Goal: Task Accomplishment & Management: Manage account settings

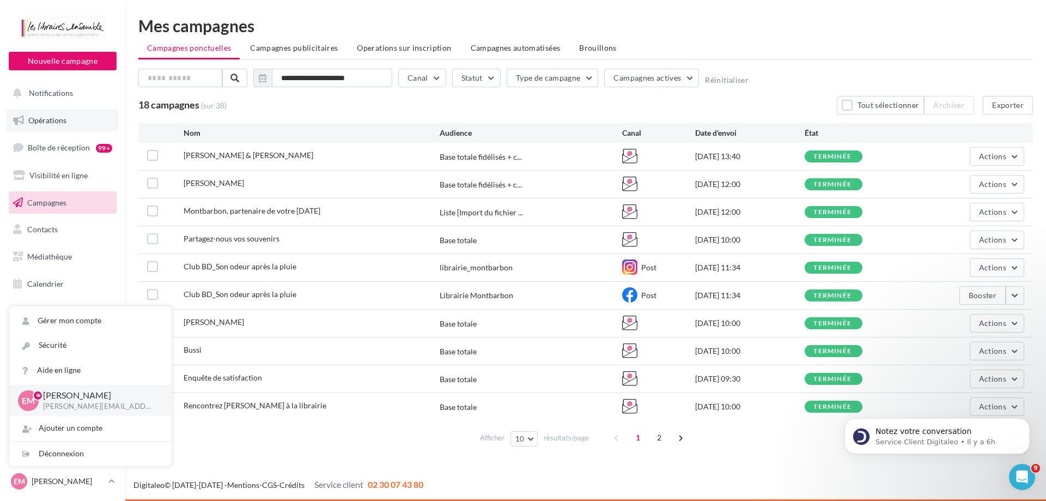
click at [70, 123] on link "Opérations" at bounding box center [63, 120] width 112 height 23
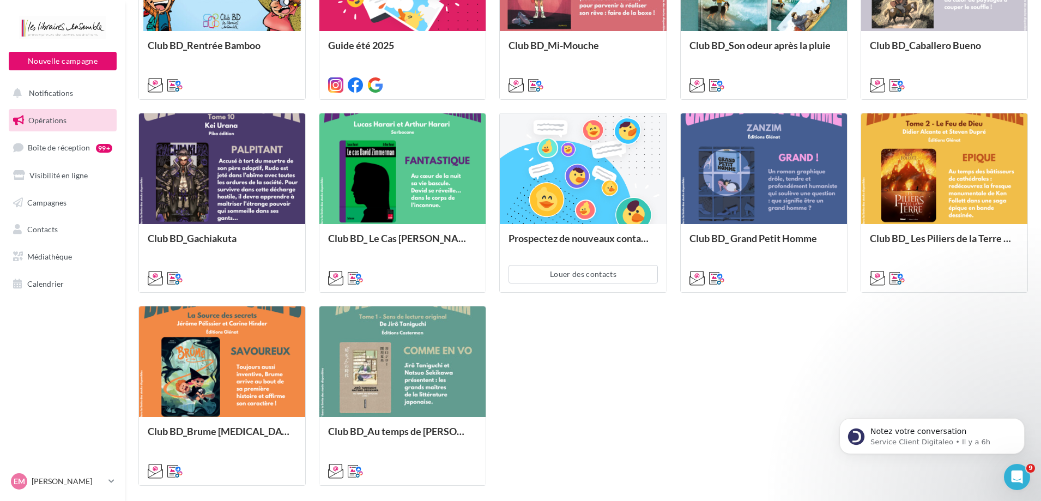
scroll to position [507, 0]
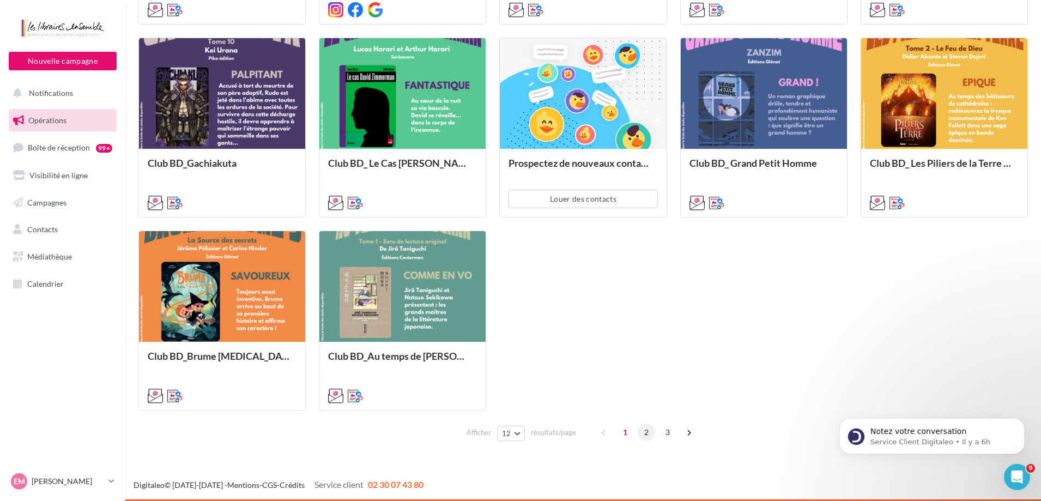
click at [644, 433] on span "2" at bounding box center [646, 431] width 17 height 17
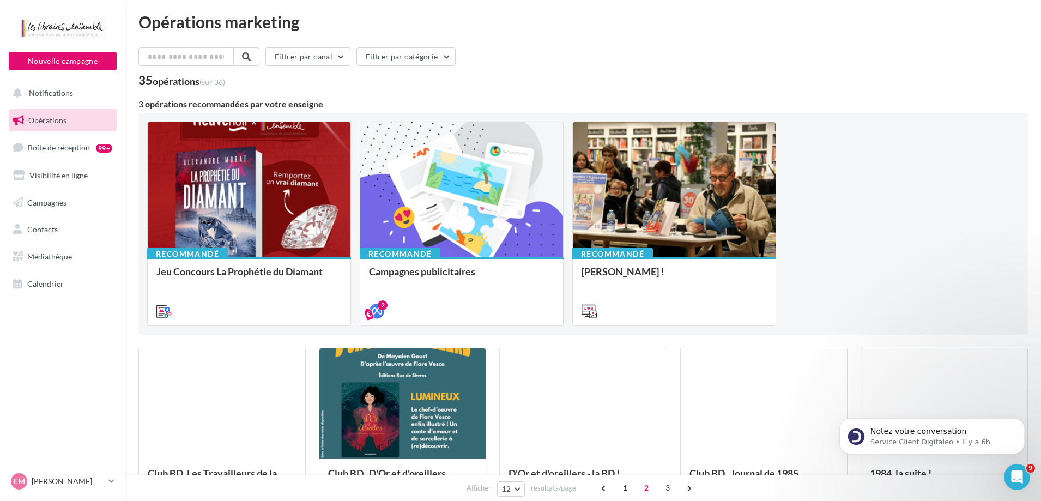
scroll to position [0, 0]
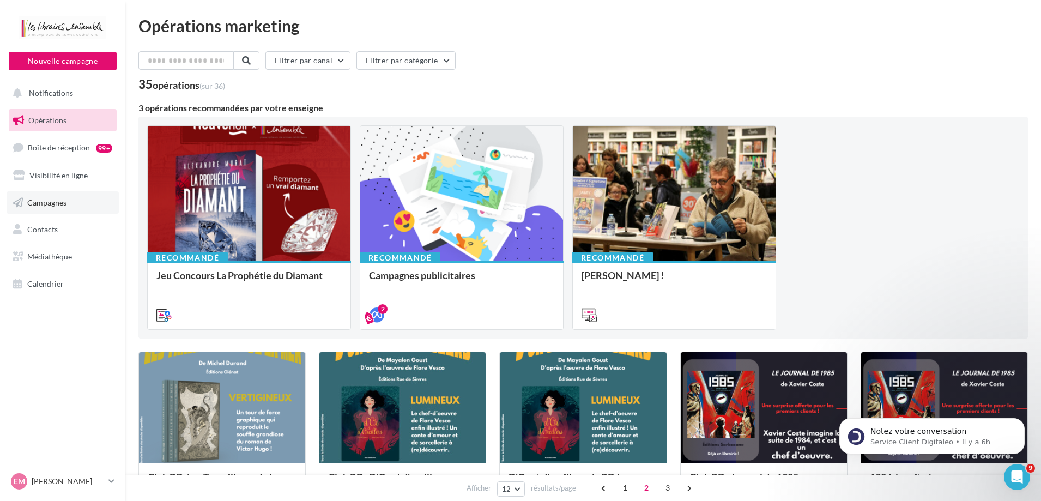
click at [62, 200] on span "Campagnes" at bounding box center [46, 201] width 39 height 9
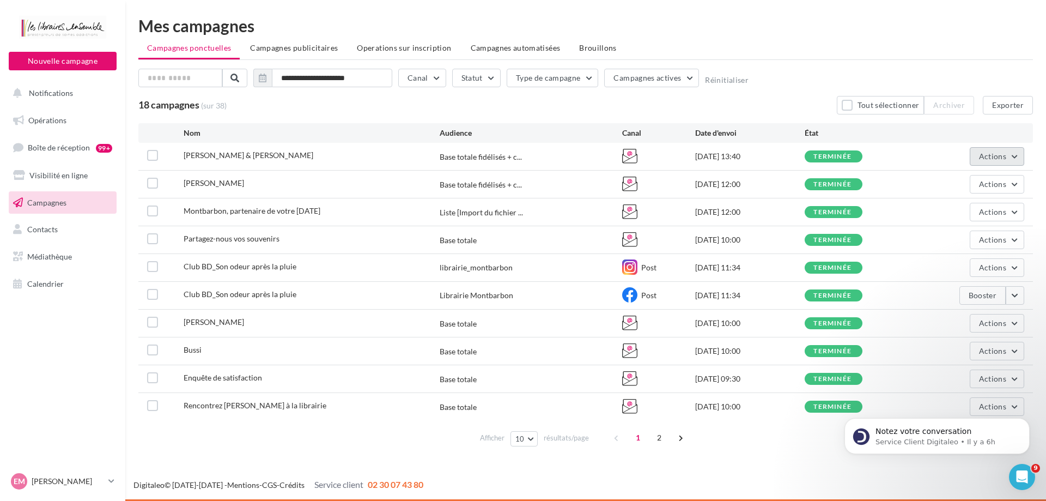
click at [991, 152] on span "Actions" at bounding box center [992, 156] width 27 height 9
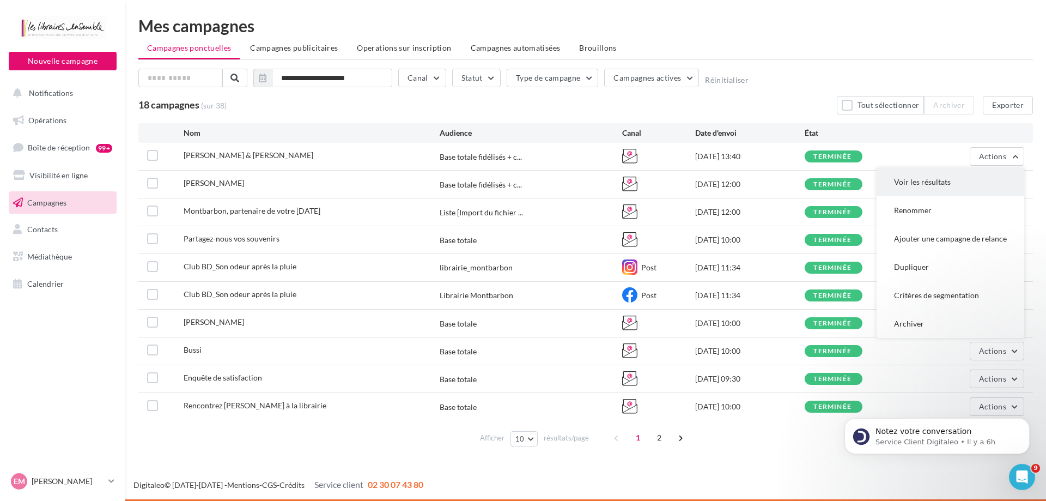
click at [930, 187] on button "Voir les résultats" at bounding box center [951, 182] width 148 height 28
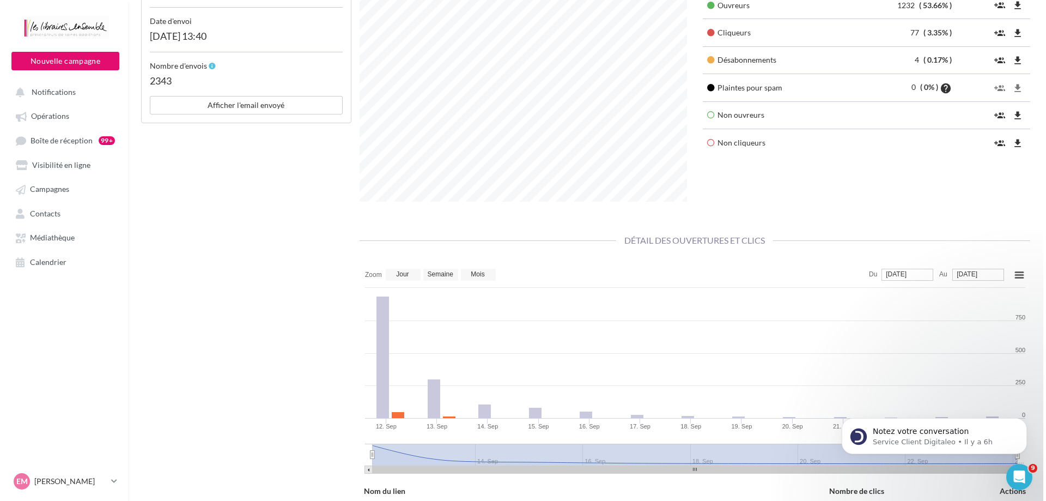
scroll to position [272, 0]
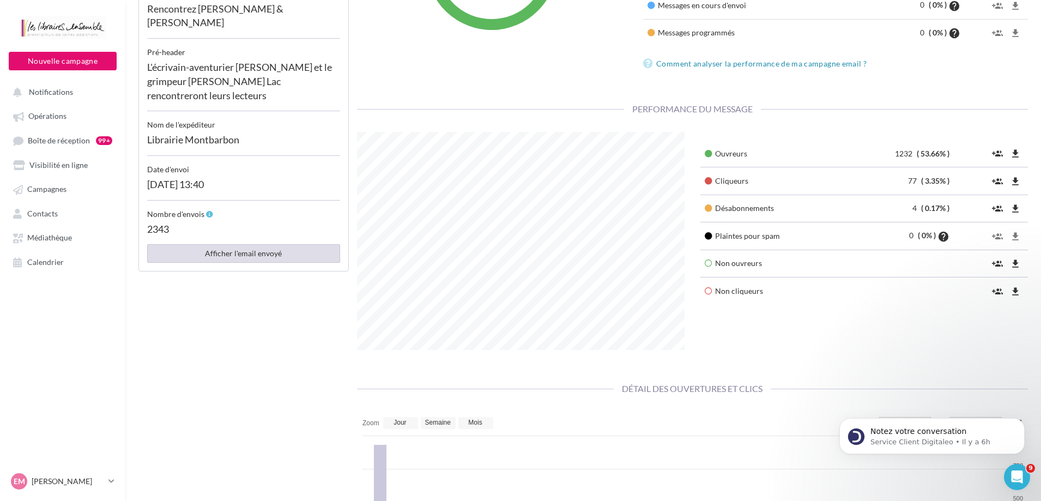
click at [251, 244] on button "Afficher l'email envoyé" at bounding box center [243, 253] width 193 height 19
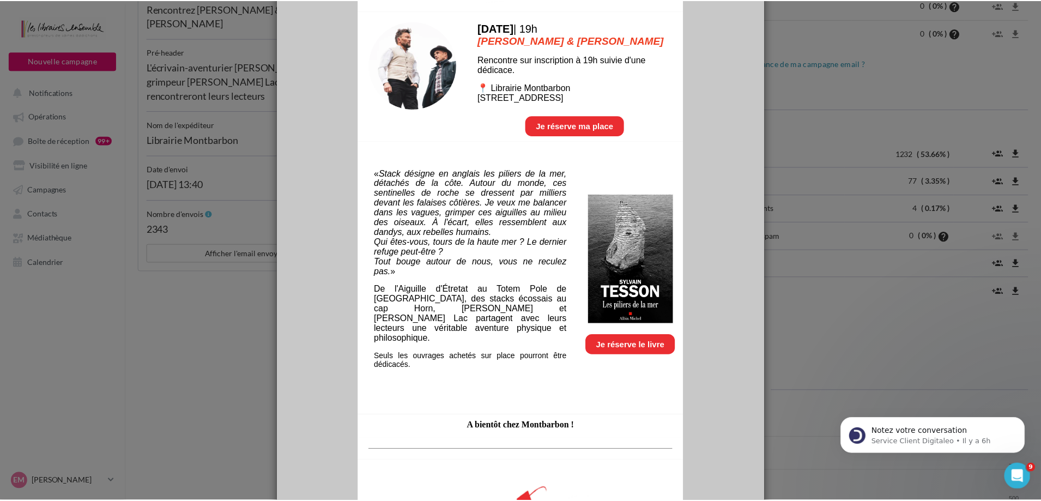
scroll to position [0, 0]
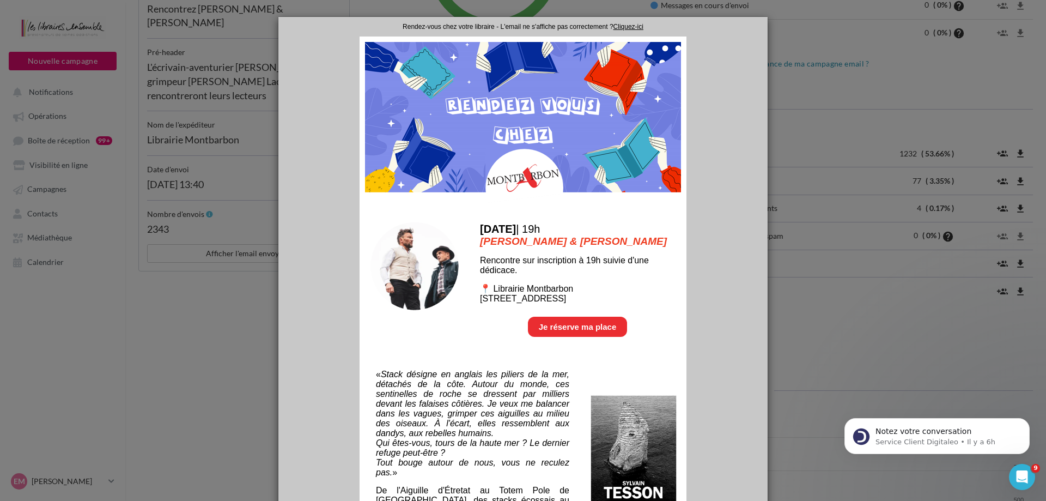
click at [324, 150] on center "L'écrivain-aventurier Sylvain Tesson et le grimpeur Daniel Du Lac rencontreront…" at bounding box center [522, 479] width 489 height 924
click at [253, 328] on div at bounding box center [523, 250] width 1046 height 501
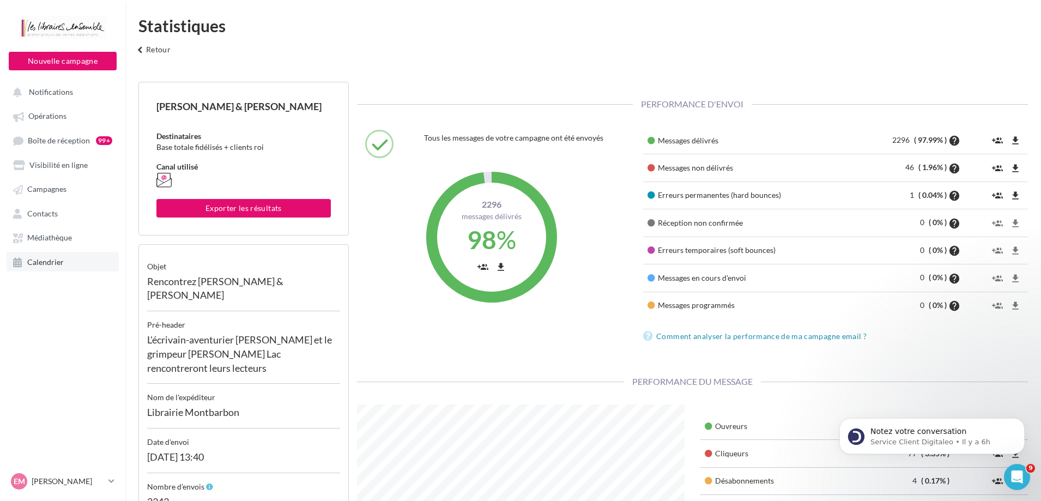
click at [56, 262] on span "Calendrier" at bounding box center [45, 261] width 37 height 9
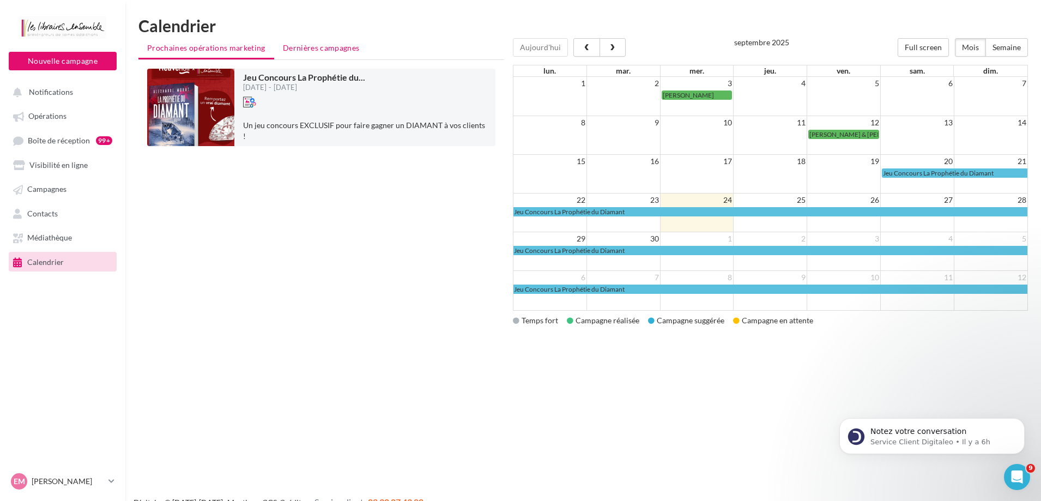
click at [339, 54] on li "Dernières campagnes" at bounding box center [321, 48] width 94 height 20
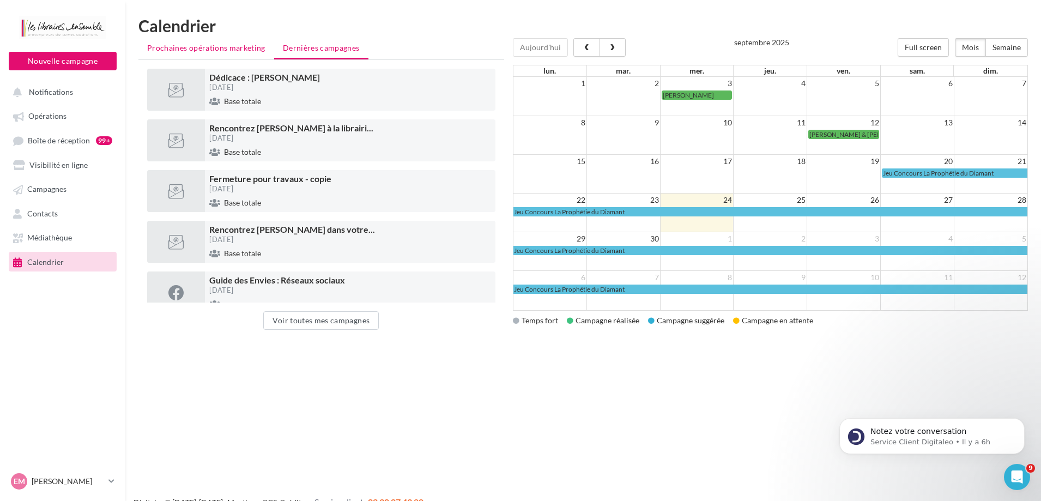
click at [185, 54] on li "Prochaines opérations marketing" at bounding box center [206, 48] width 136 height 20
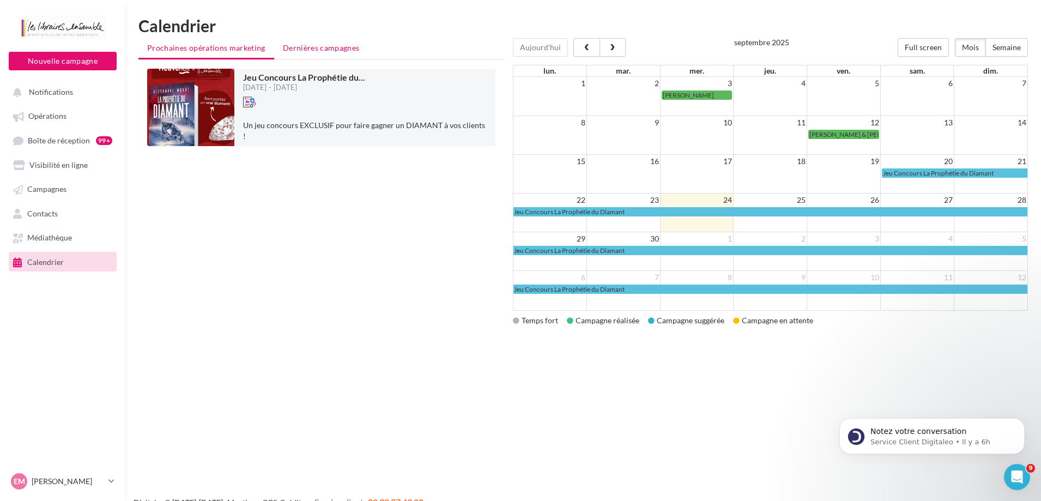
click at [358, 50] on span "Dernières campagnes" at bounding box center [321, 47] width 77 height 9
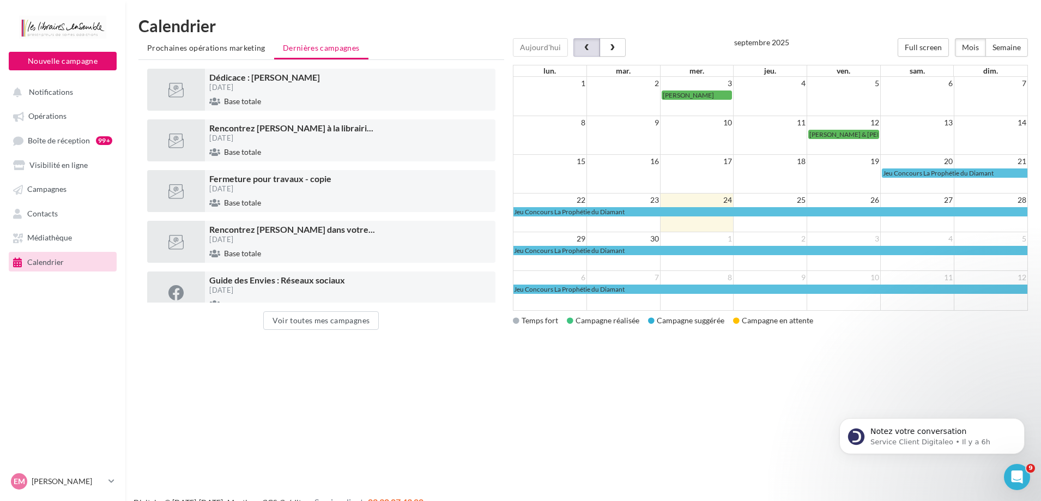
click at [575, 53] on button "button" at bounding box center [586, 47] width 26 height 19
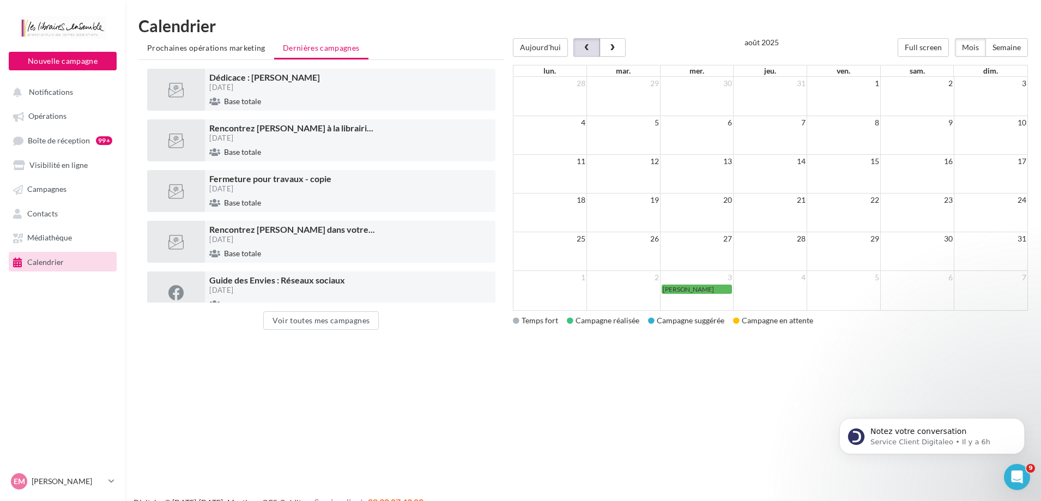
click at [575, 53] on button "button" at bounding box center [586, 47] width 26 height 19
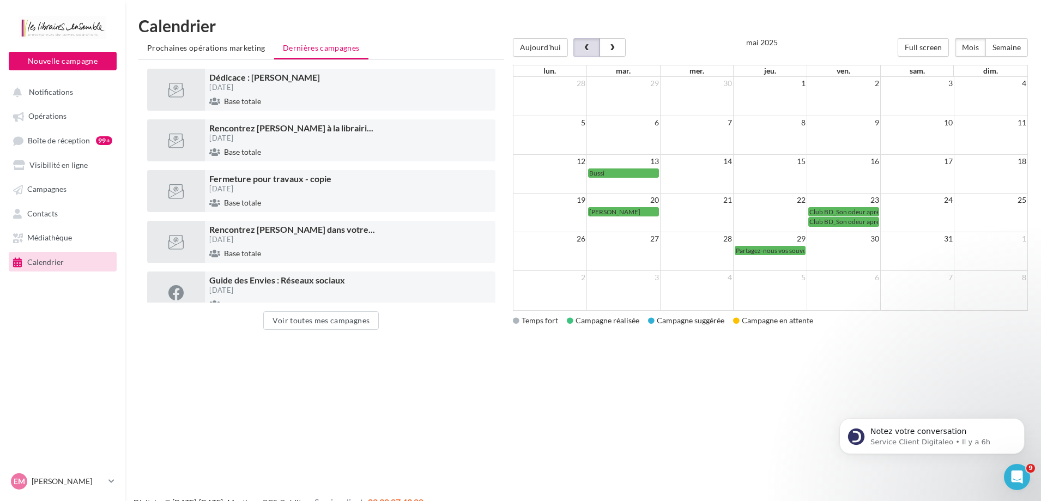
click at [575, 53] on button "button" at bounding box center [586, 47] width 26 height 19
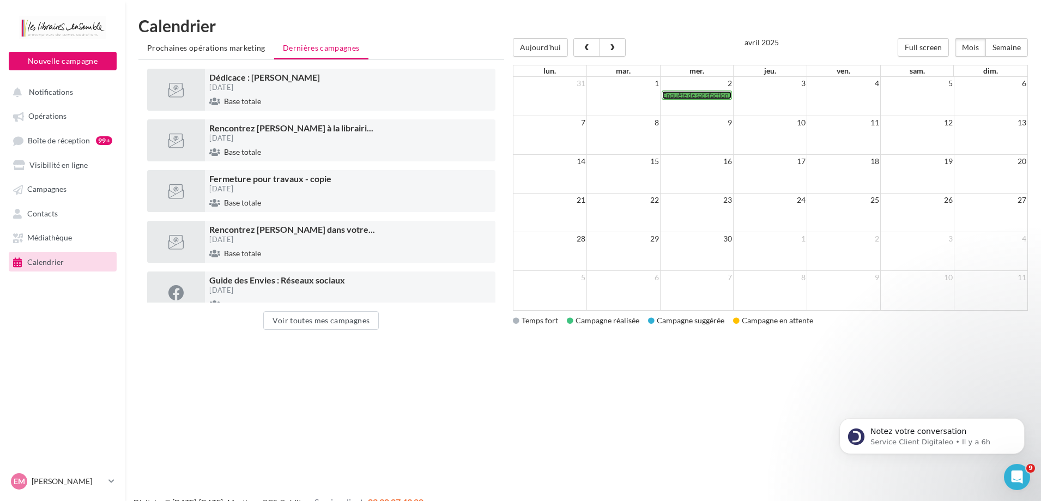
click at [680, 96] on span "Enquête de satisfaction" at bounding box center [696, 95] width 66 height 8
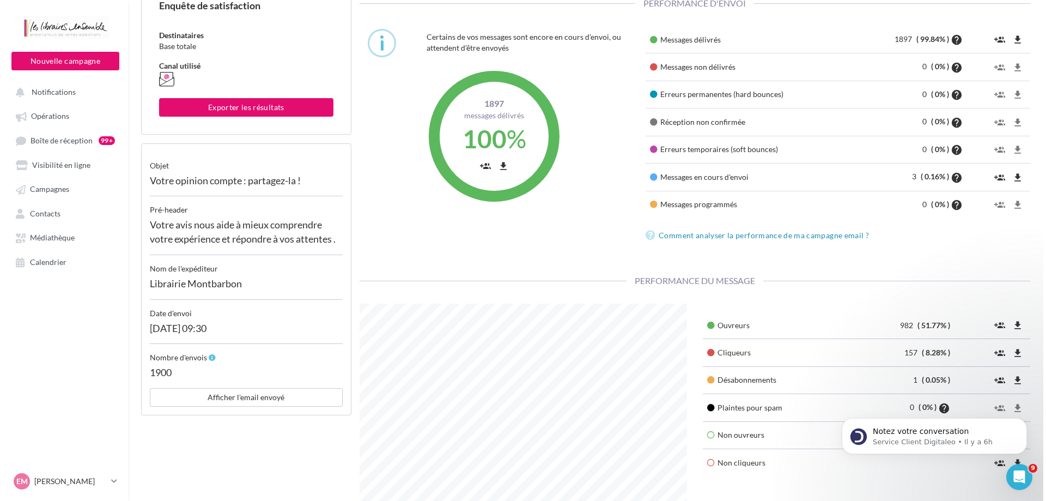
scroll to position [109, 0]
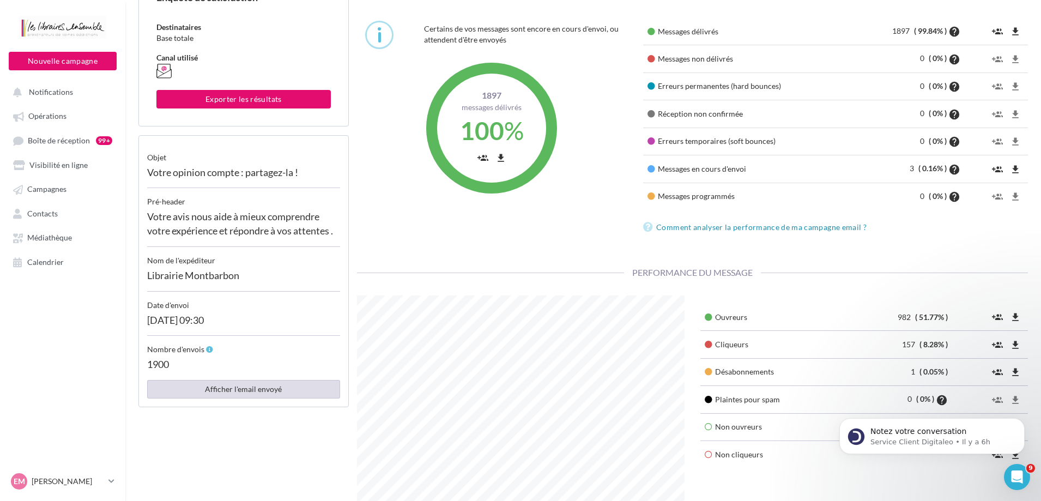
click at [301, 381] on button "Afficher l'email envoyé" at bounding box center [243, 389] width 193 height 19
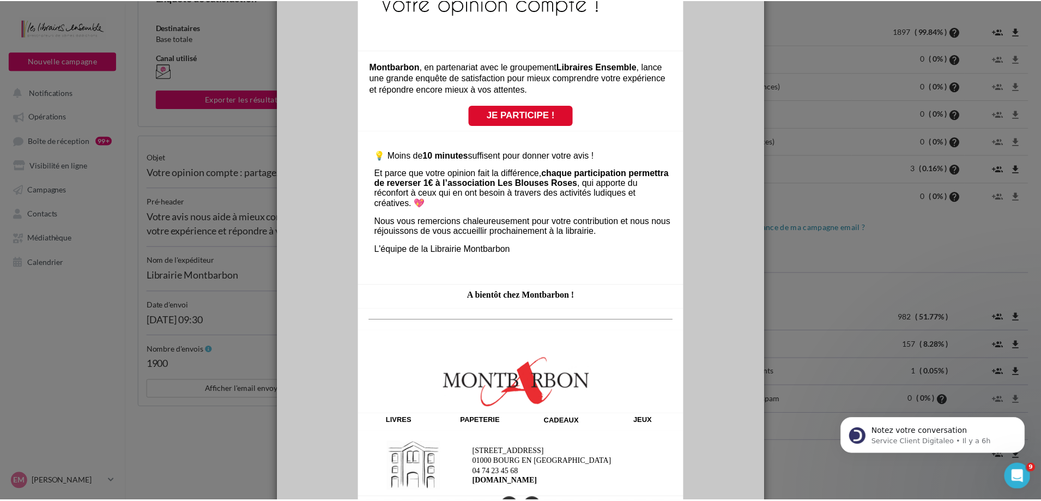
scroll to position [0, 0]
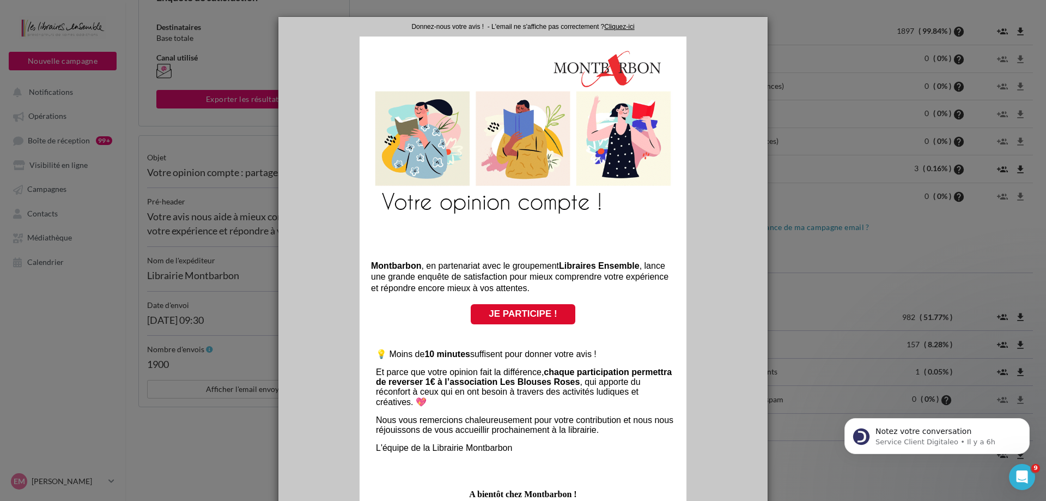
click at [180, 434] on div at bounding box center [523, 250] width 1046 height 501
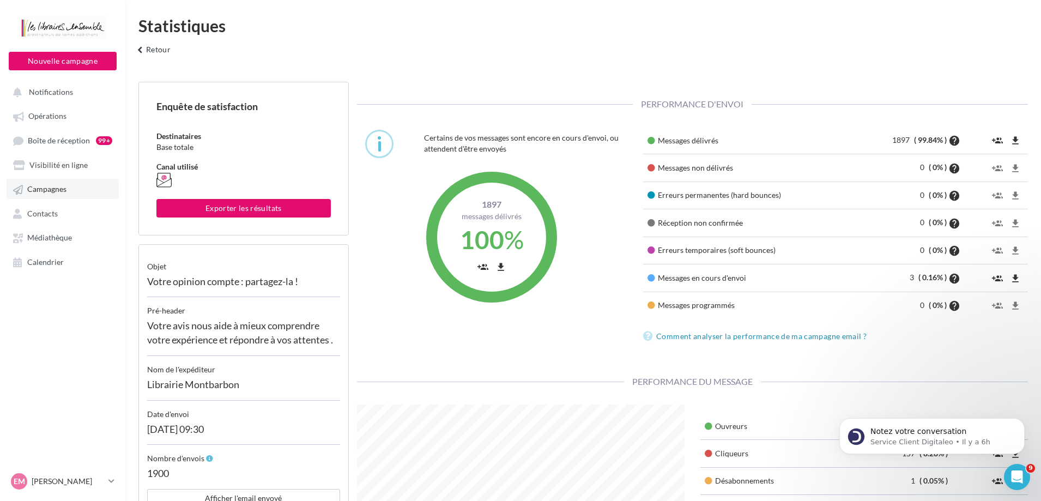
click at [55, 193] on span "Campagnes" at bounding box center [46, 189] width 39 height 9
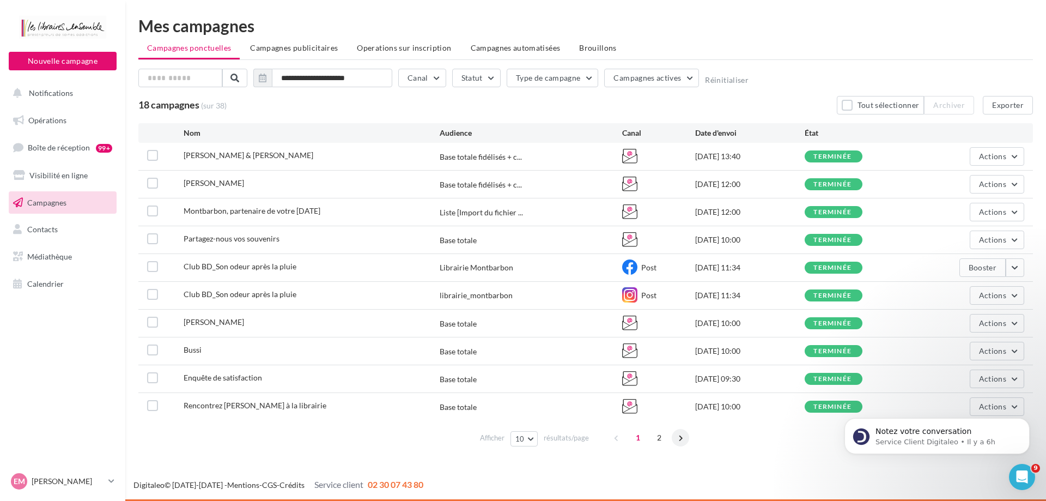
click at [680, 438] on span at bounding box center [680, 437] width 17 height 17
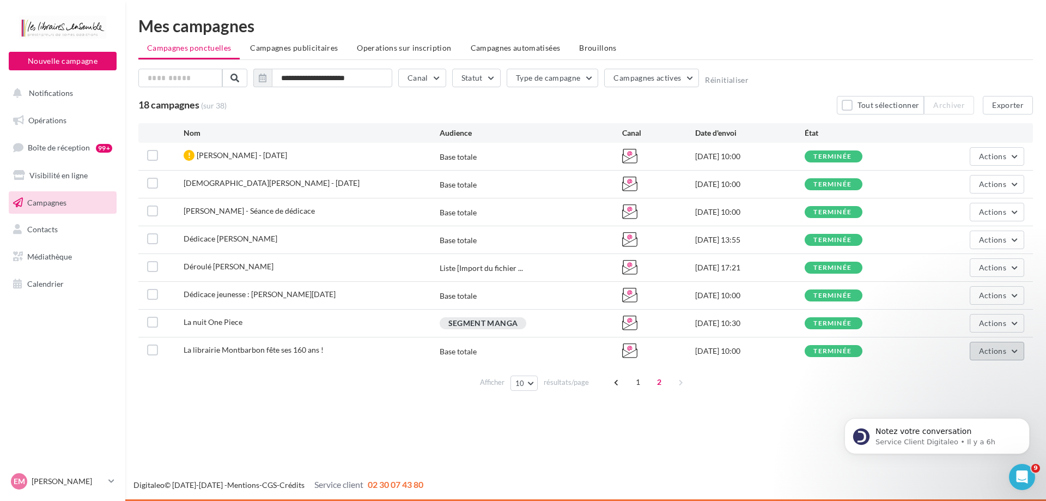
click at [985, 353] on span "Actions" at bounding box center [992, 350] width 27 height 9
click at [241, 358] on div "La librairie Montbarbon fête ses 160 ans ! Base totale [DATE] 10:00 terminée Ac…" at bounding box center [585, 350] width 895 height 27
drag, startPoint x: 241, startPoint y: 355, endPoint x: 241, endPoint y: 344, distance: 10.9
click at [241, 353] on div "La librairie Montbarbon fête ses 160 ans !" at bounding box center [254, 349] width 140 height 11
click at [637, 354] on icon at bounding box center [629, 350] width 15 height 15
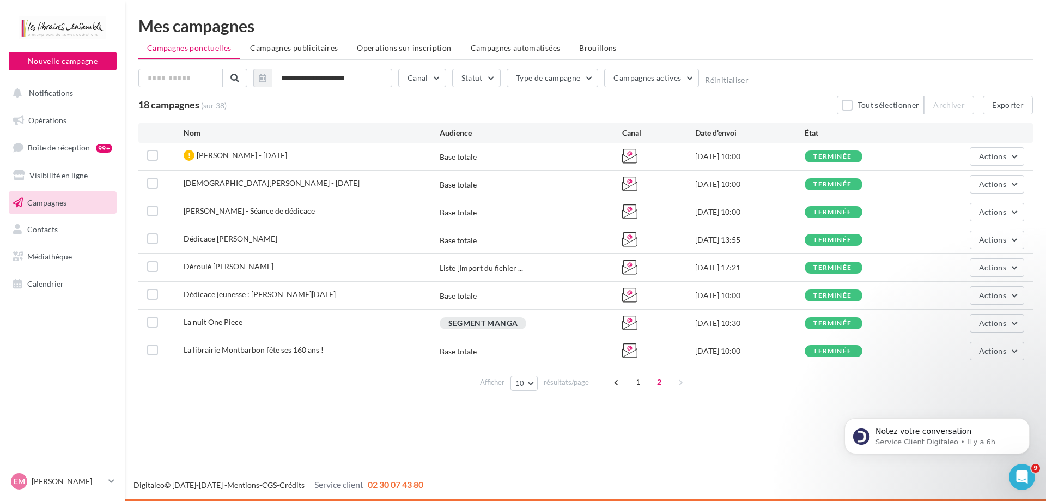
click at [622, 353] on icon at bounding box center [629, 350] width 15 height 15
click at [997, 354] on span "Actions" at bounding box center [992, 350] width 27 height 9
click at [950, 215] on button "Voir les résultats" at bounding box center [951, 212] width 148 height 28
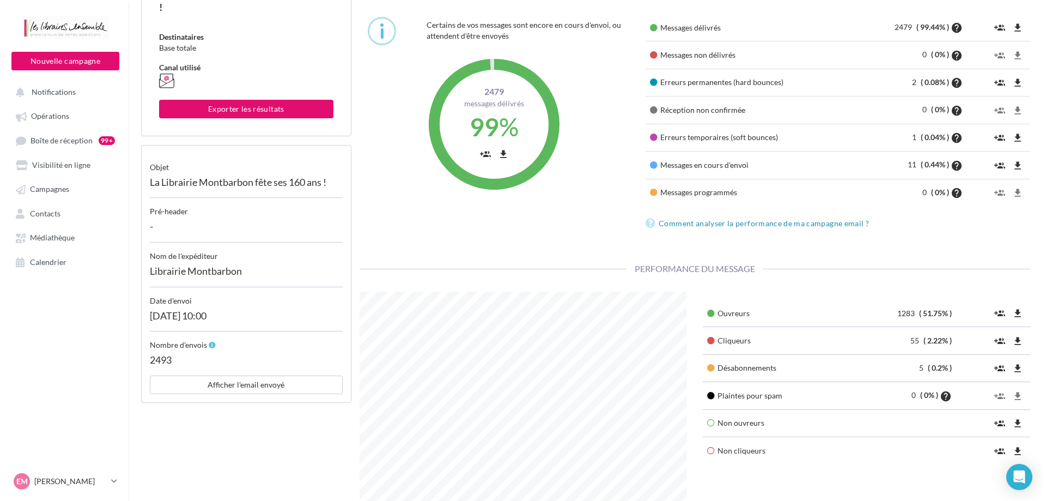
scroll to position [163, 0]
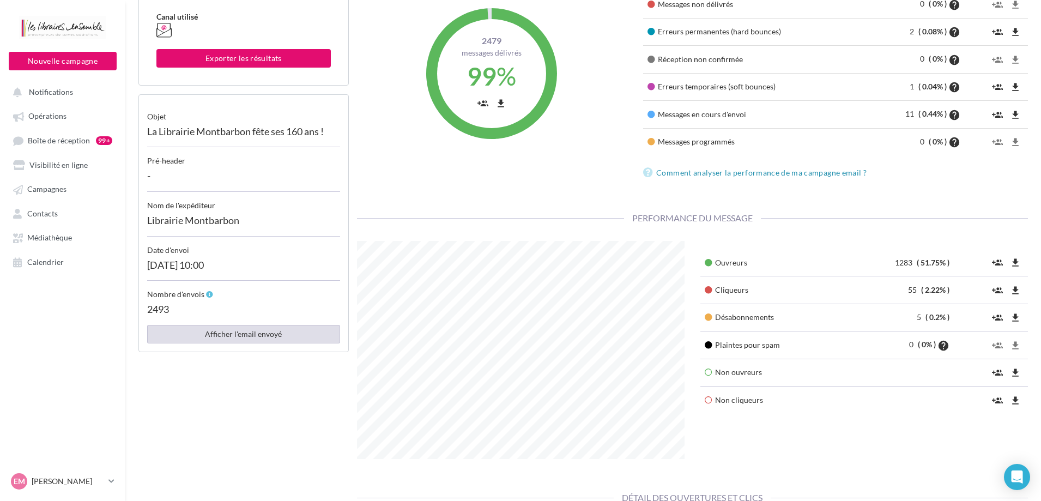
click at [268, 339] on button "Afficher l'email envoyé" at bounding box center [243, 334] width 193 height 19
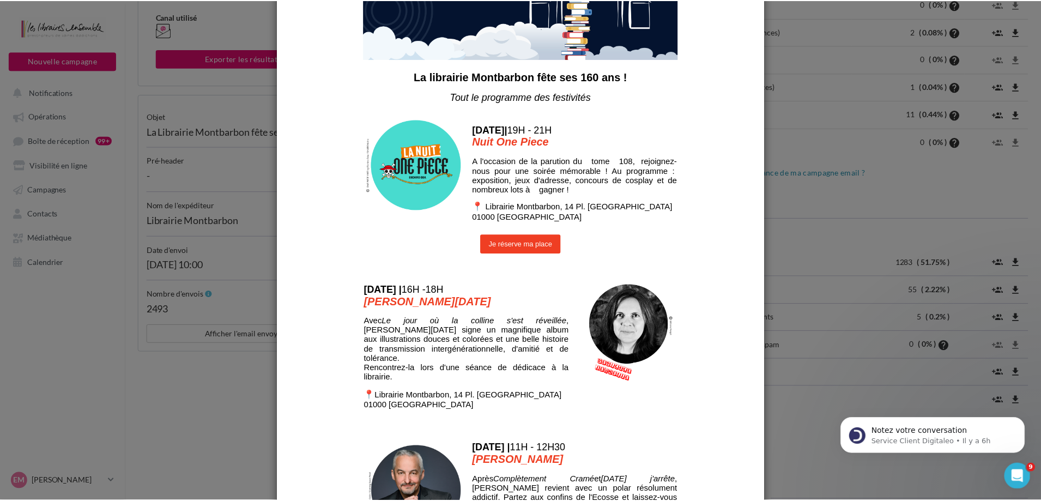
scroll to position [0, 0]
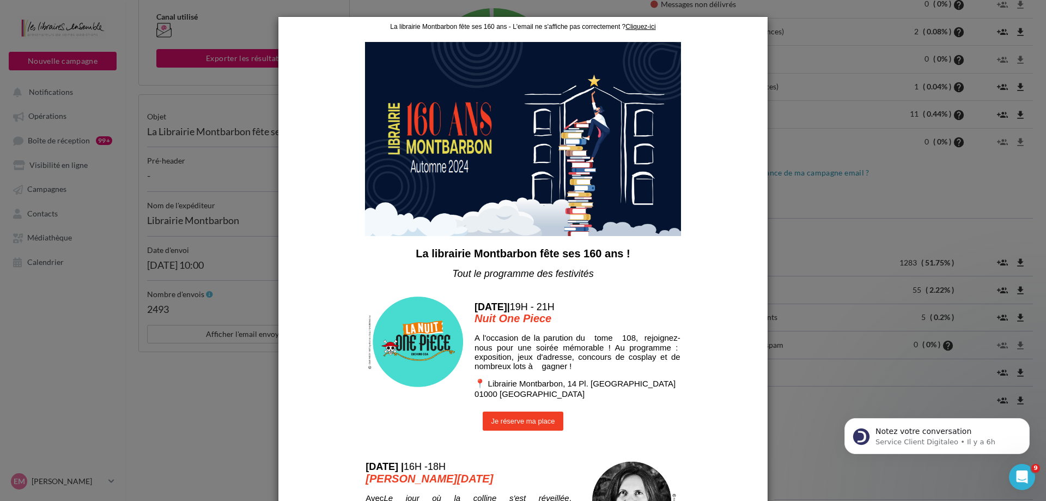
click at [226, 392] on div at bounding box center [523, 250] width 1046 height 501
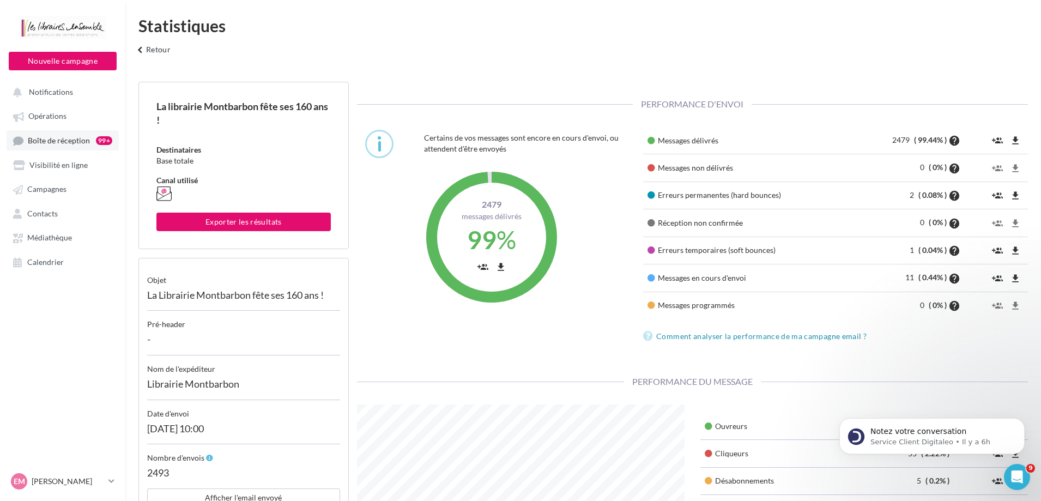
click at [62, 142] on span "Boîte de réception" at bounding box center [59, 140] width 62 height 9
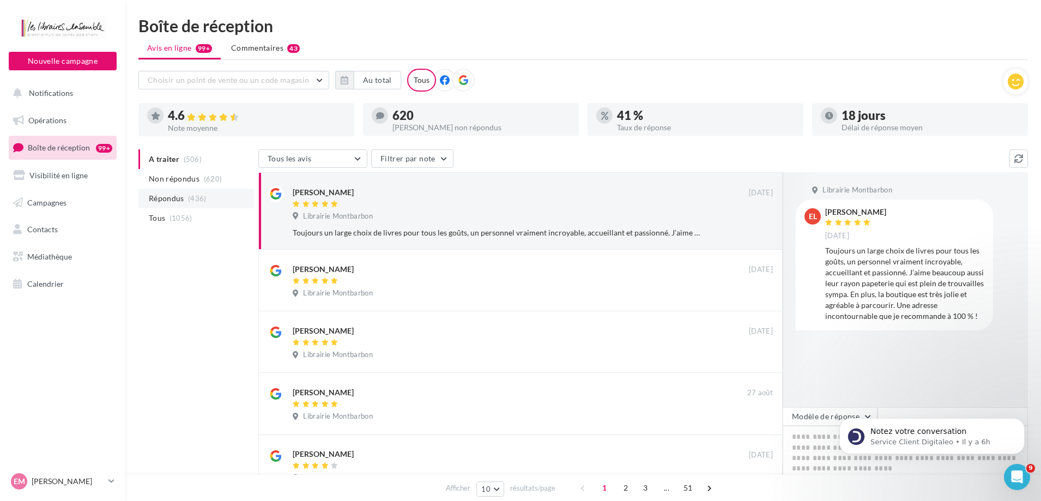
click at [172, 199] on span "Répondus" at bounding box center [166, 198] width 35 height 11
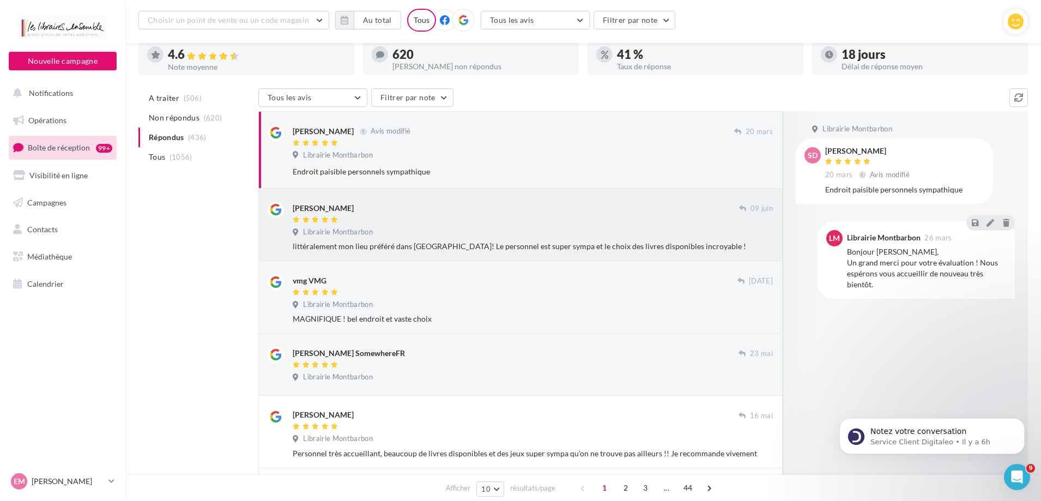
scroll to position [163, 0]
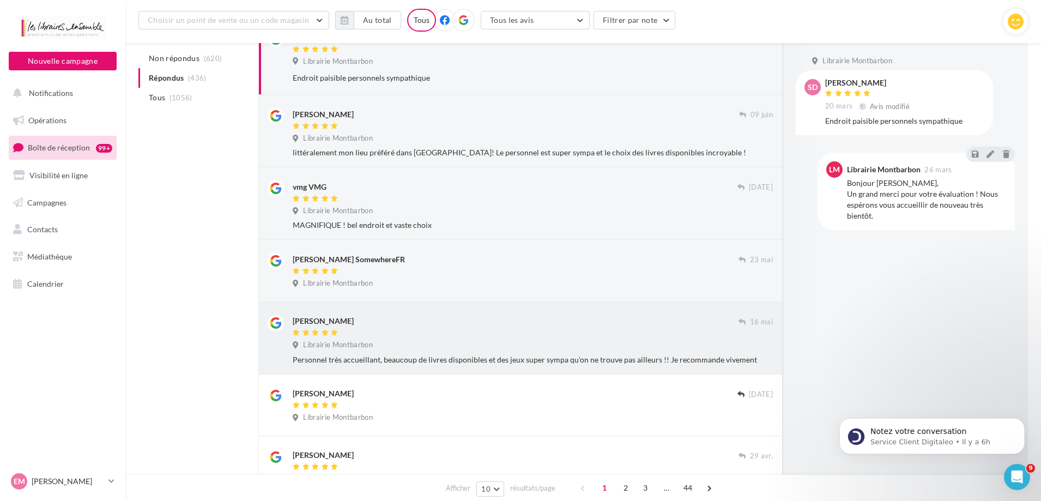
click at [402, 337] on div at bounding box center [516, 333] width 446 height 9
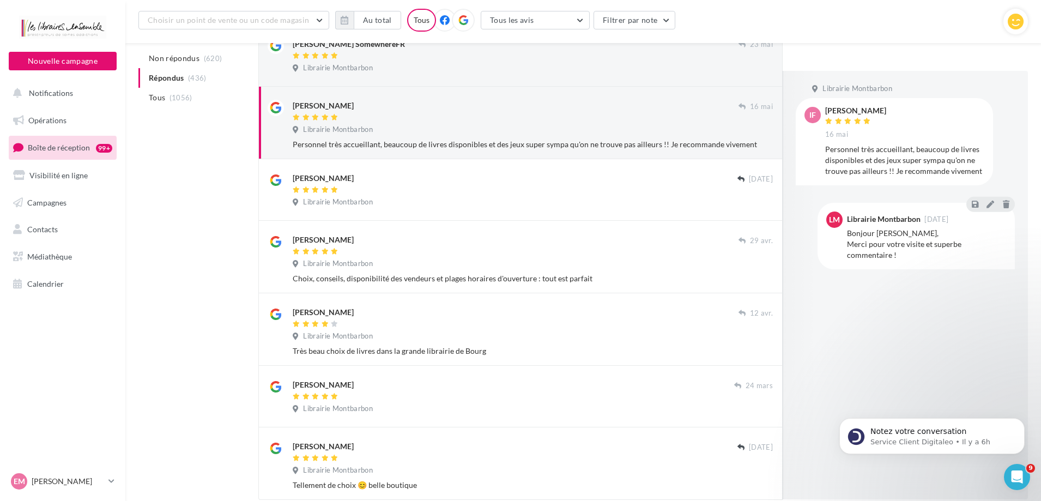
scroll to position [455, 0]
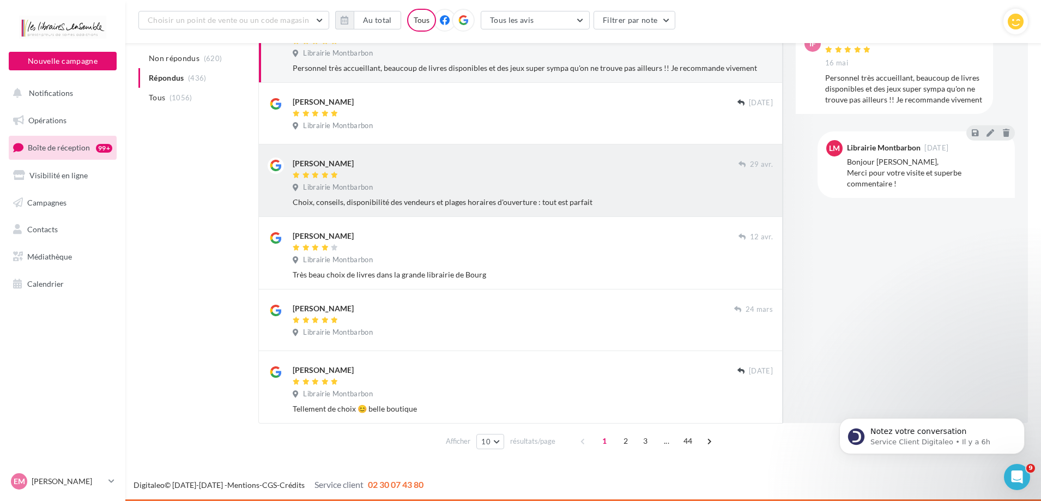
click at [401, 202] on div "Choix, conseils, disponibilité des vendeurs et plages horaires d'ouverture : to…" at bounding box center [533, 202] width 480 height 11
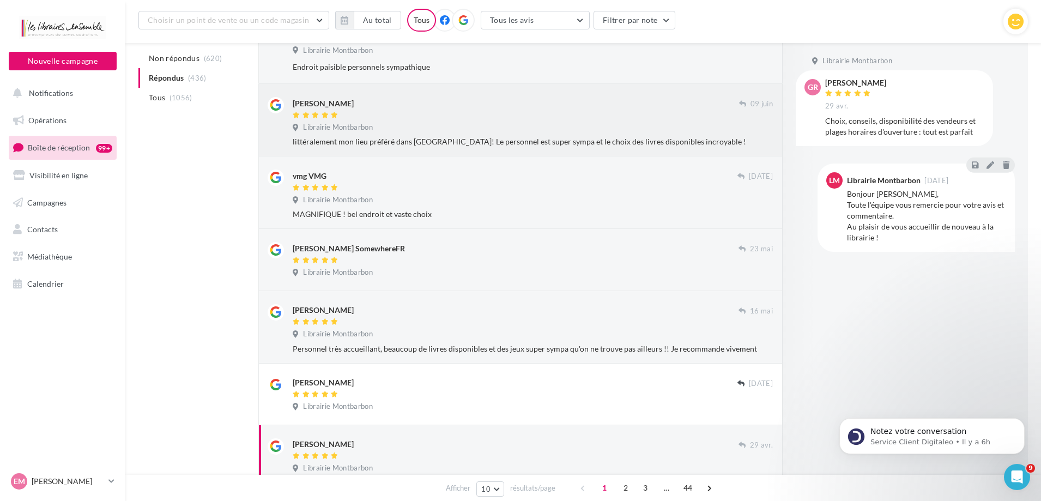
scroll to position [74, 0]
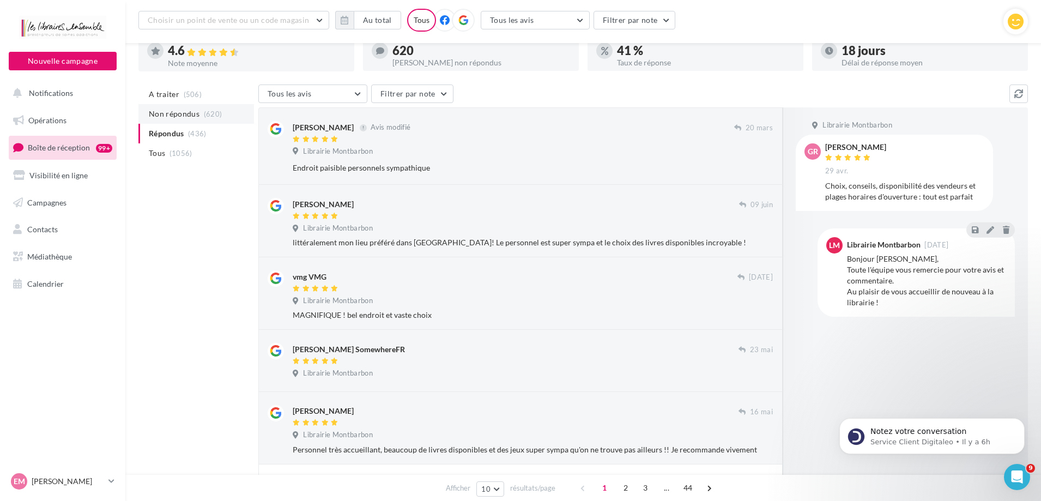
click at [167, 117] on span "Non répondus" at bounding box center [174, 113] width 51 height 11
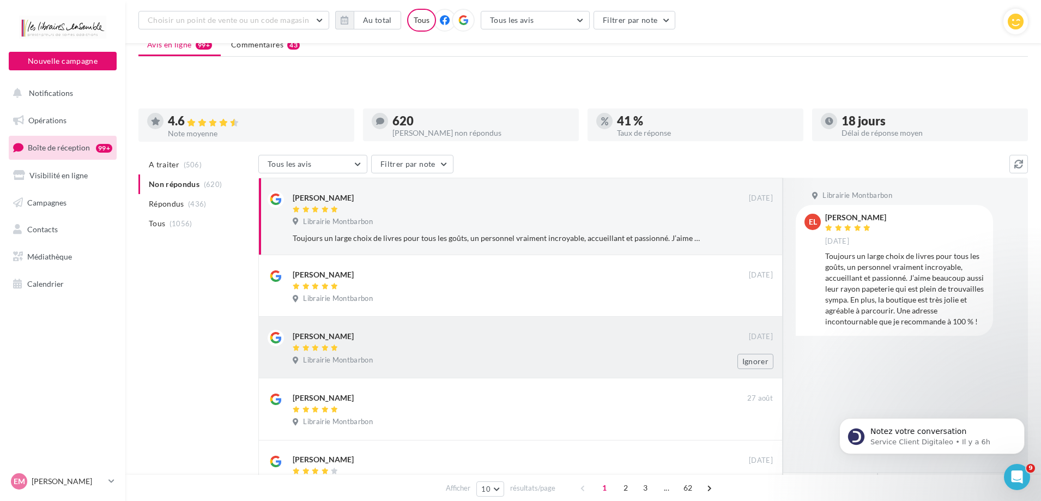
scroll to position [0, 0]
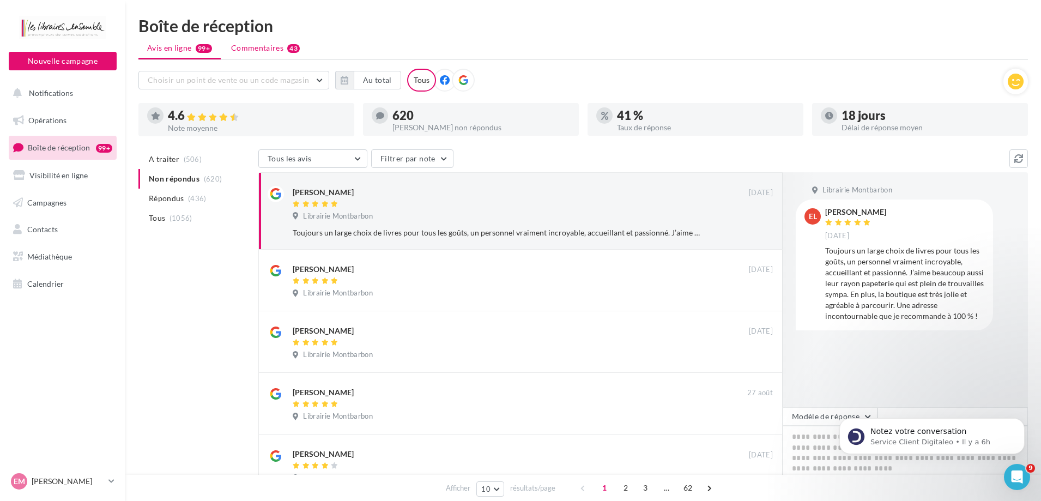
click at [261, 54] on li "Commentaires 43" at bounding box center [265, 48] width 86 height 20
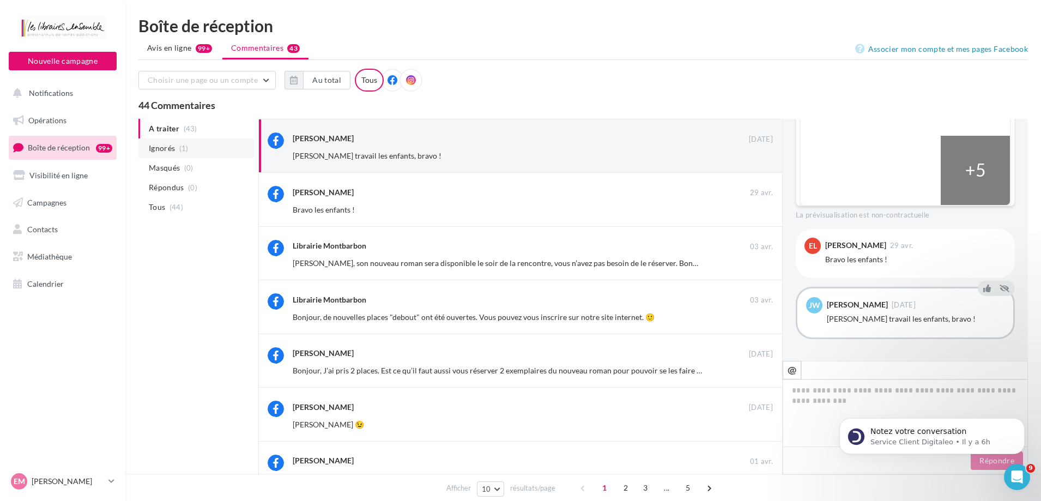
click at [161, 151] on span "Ignorés" at bounding box center [162, 148] width 26 height 11
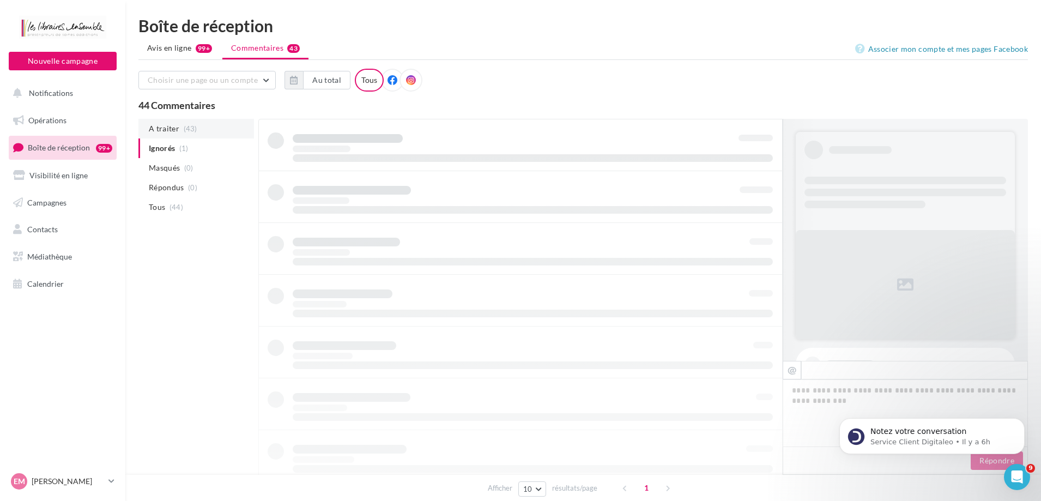
click at [166, 129] on span "A traiter" at bounding box center [164, 128] width 31 height 11
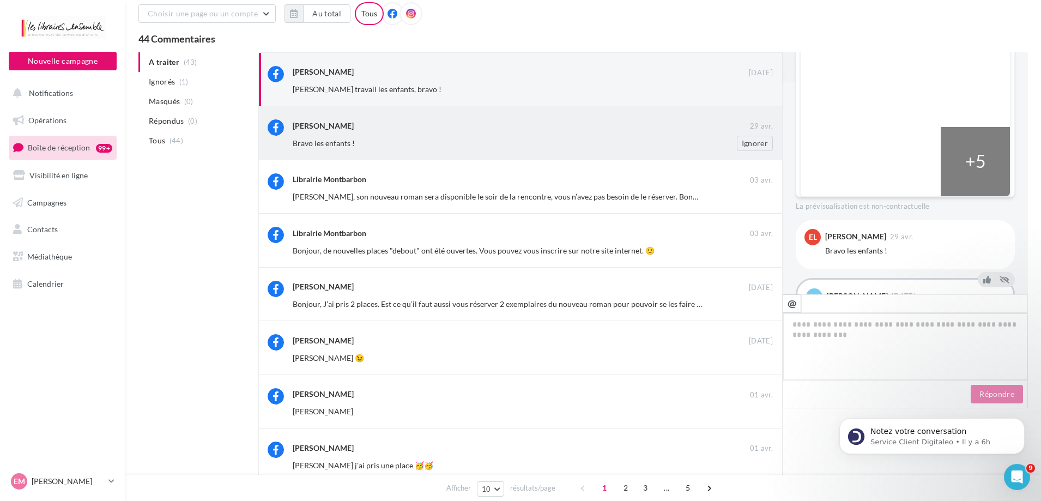
scroll to position [0, 0]
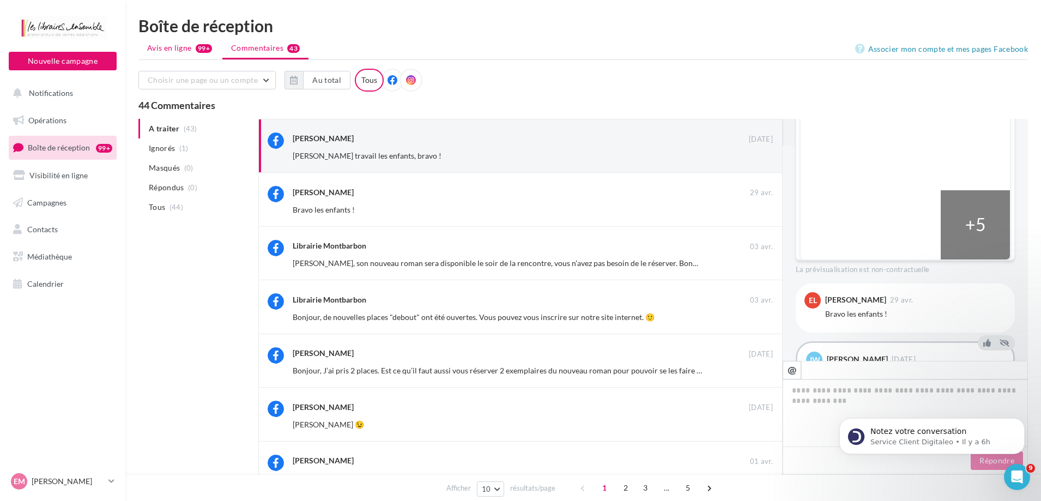
click at [167, 53] on li "Avis en ligne 99+" at bounding box center [179, 48] width 82 height 20
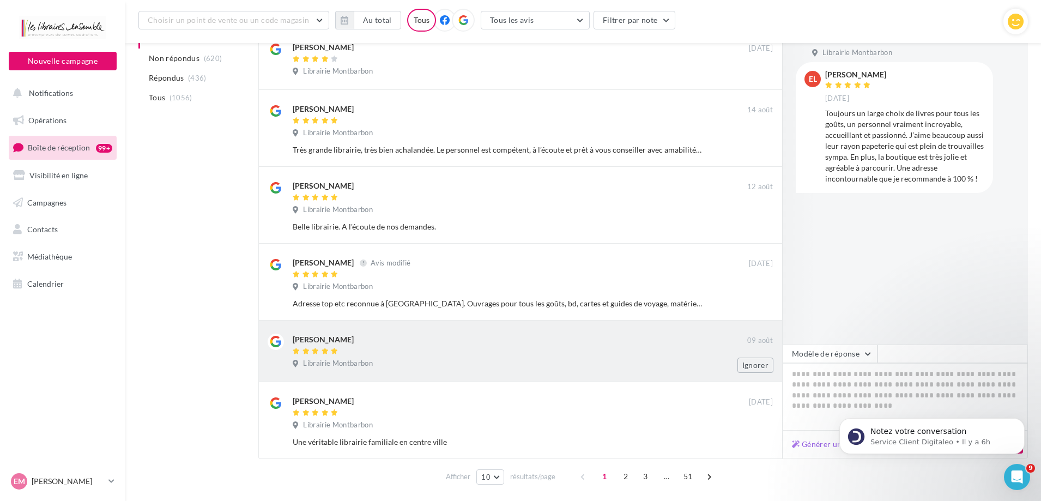
scroll to position [451, 0]
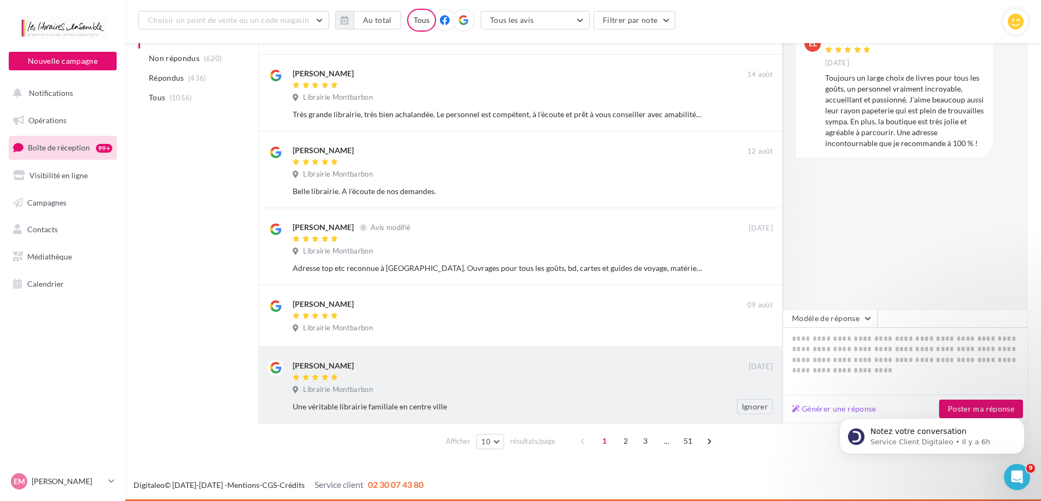
click at [422, 368] on div "[PERSON_NAME]" at bounding box center [521, 365] width 456 height 11
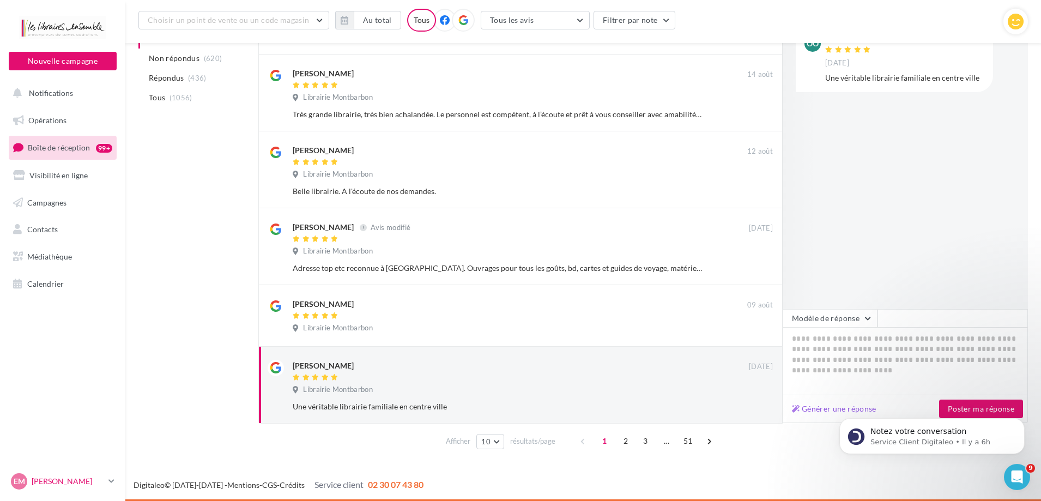
click at [106, 481] on link "EM [PERSON_NAME] [PERSON_NAME][EMAIL_ADDRESS][DOMAIN_NAME]" at bounding box center [63, 481] width 108 height 21
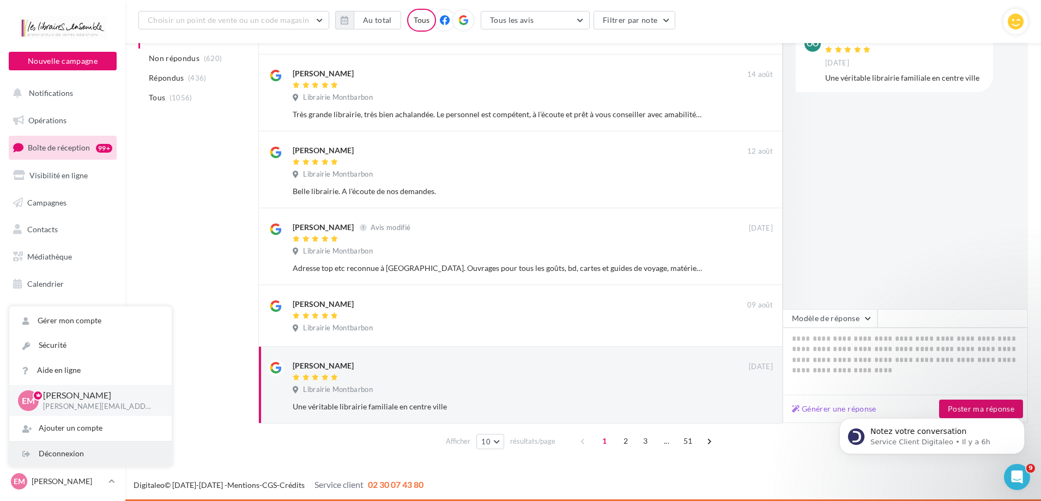
click at [69, 453] on div "Déconnexion" at bounding box center [90, 453] width 162 height 25
